Goal: Check status: Check status

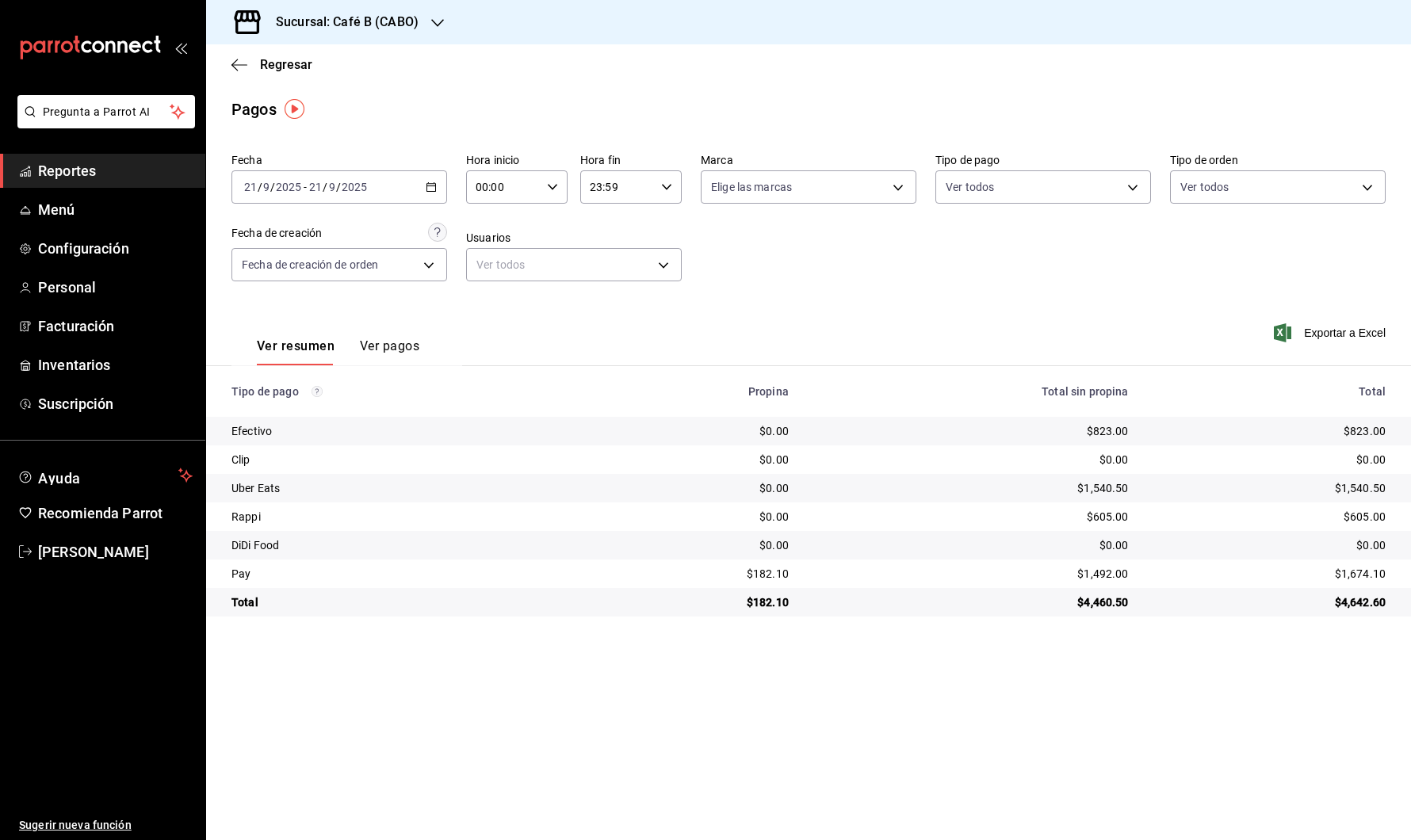
click at [419, 19] on div "Sucursal: Café B (CABO)" at bounding box center [334, 22] width 231 height 44
click at [379, 112] on div "Café B (CDMX)" at bounding box center [325, 105] width 213 height 17
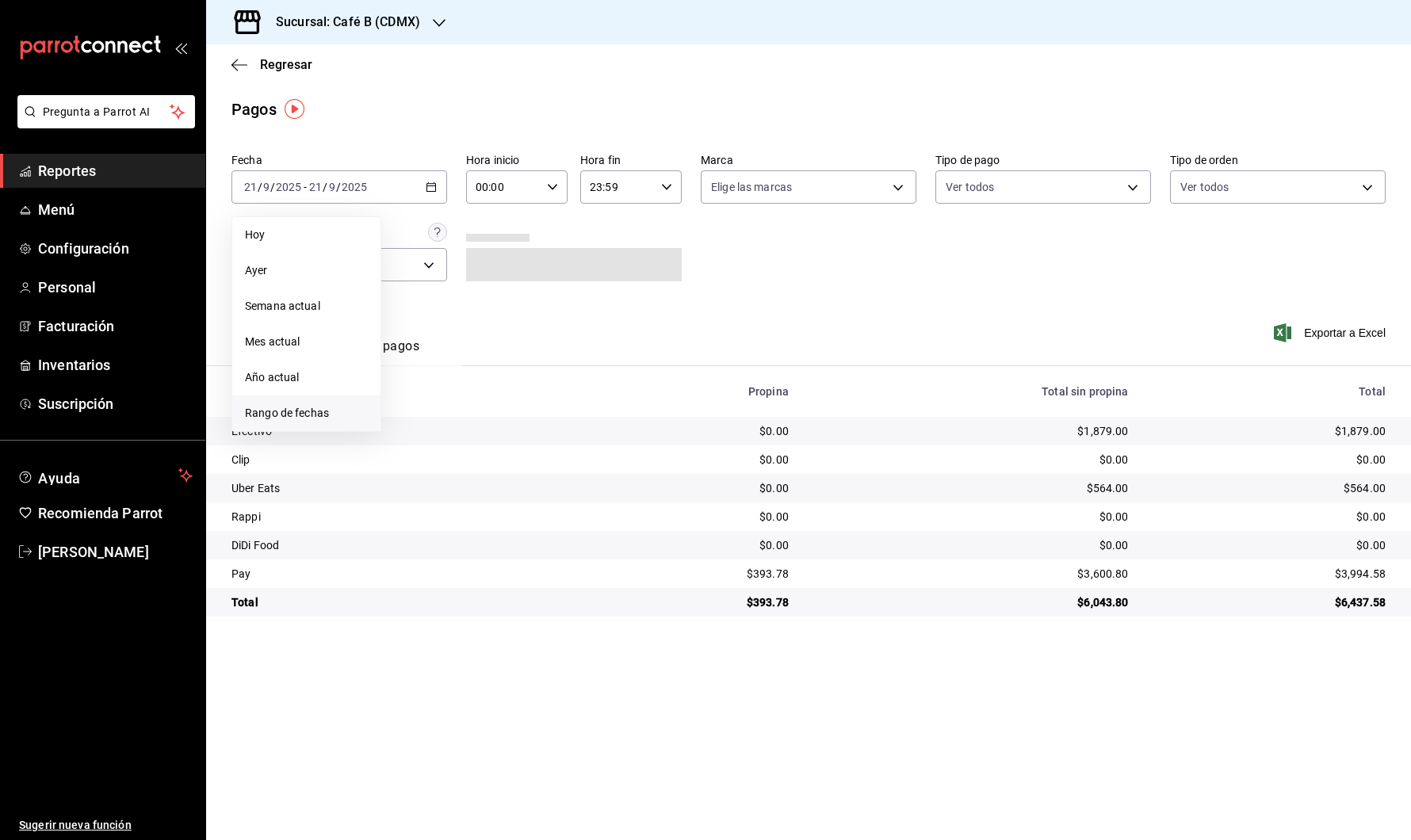
click at [345, 415] on span "Rango de fechas" at bounding box center [306, 414] width 123 height 17
click at [526, 360] on abbr "19" at bounding box center [526, 363] width 10 height 11
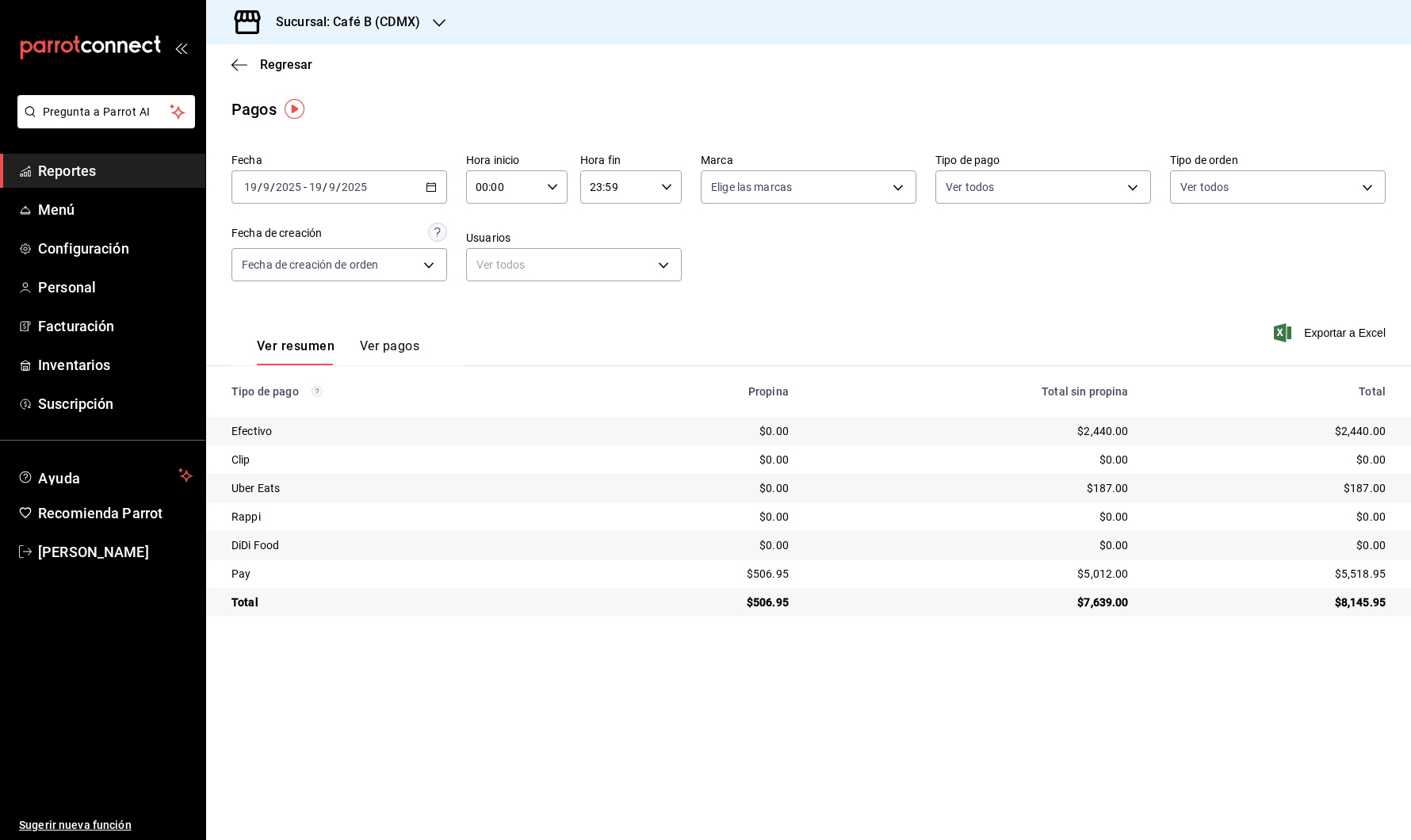
click at [437, 176] on div "[DATE] [DATE] - [DATE] [DATE]" at bounding box center [339, 187] width 216 height 33
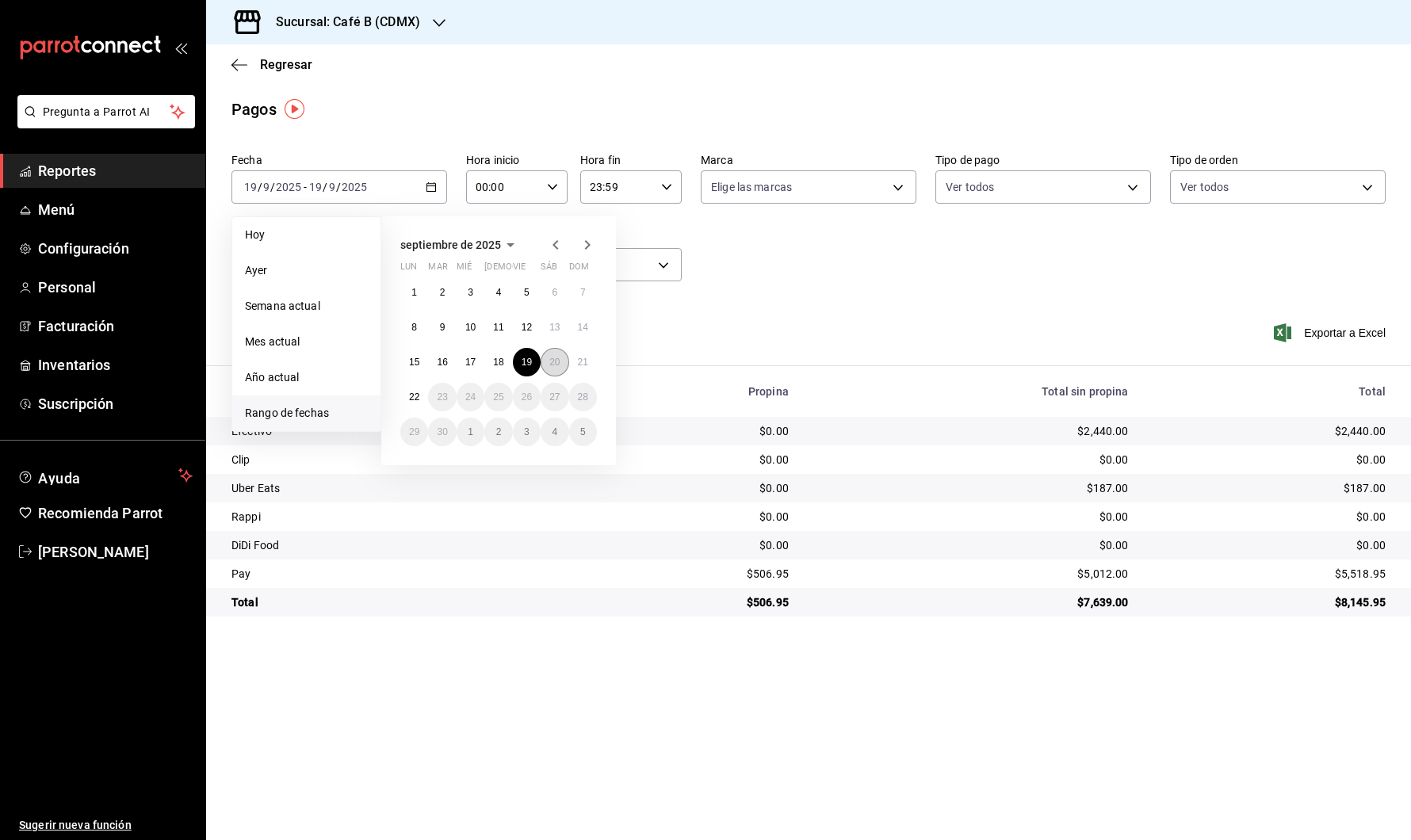
click at [553, 355] on button "20" at bounding box center [554, 362] width 28 height 29
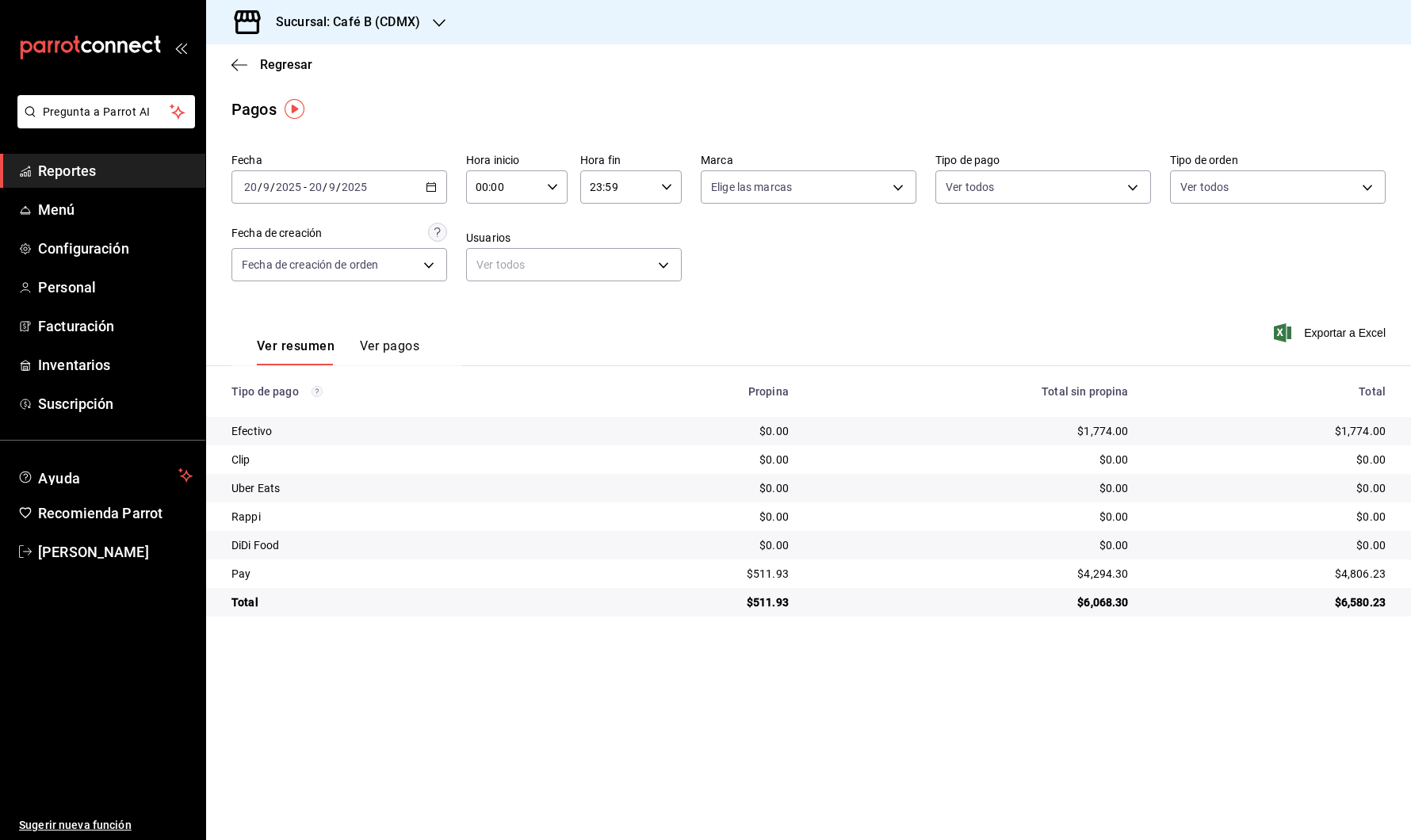
click at [434, 179] on div "[DATE] [DATE] - [DATE] [DATE]" at bounding box center [339, 187] width 216 height 33
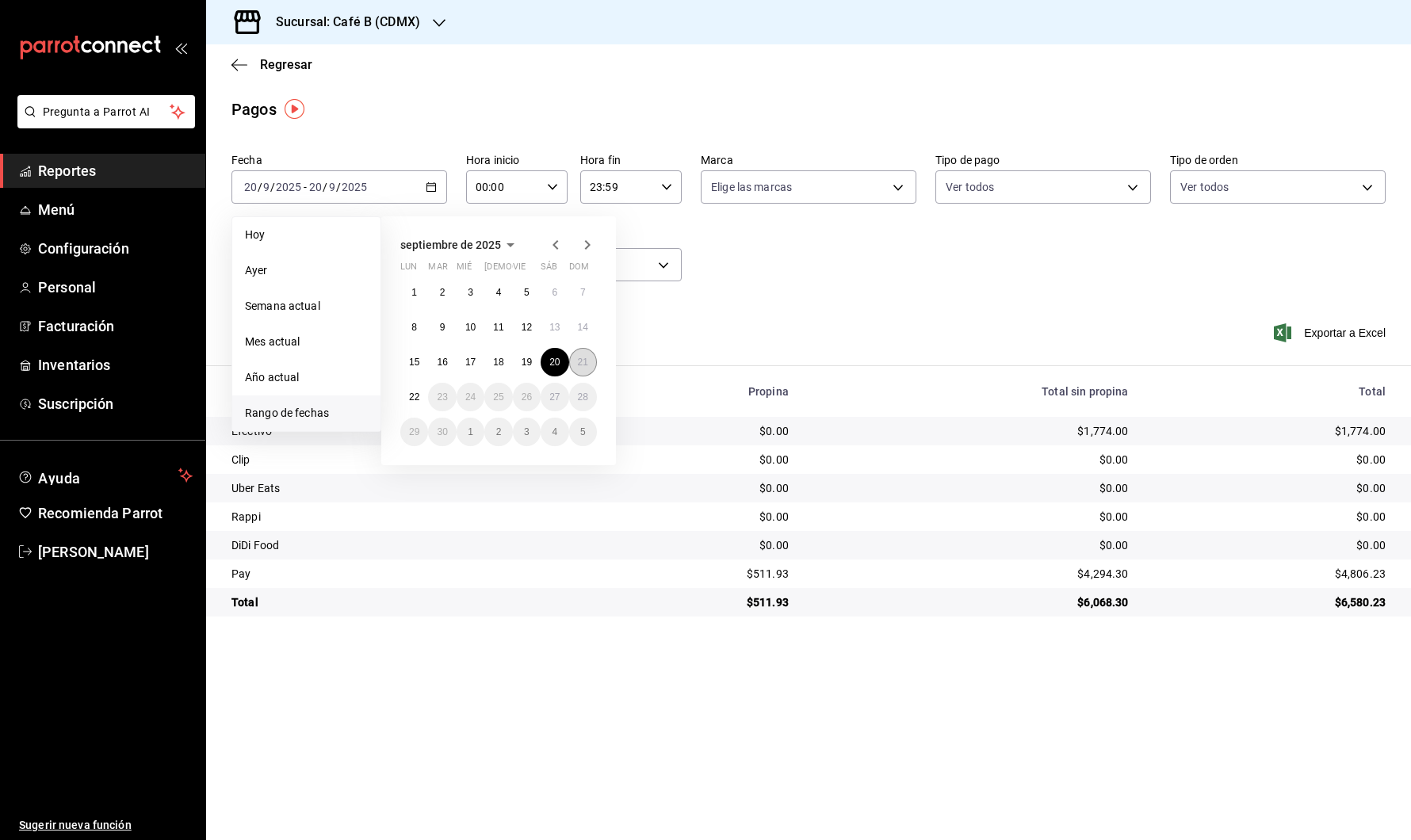
click at [580, 359] on abbr "21" at bounding box center [583, 363] width 10 height 11
